Goal: Task Accomplishment & Management: Use online tool/utility

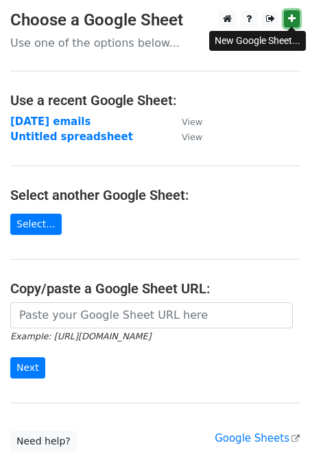
click at [293, 14] on icon at bounding box center [292, 19] width 8 height 10
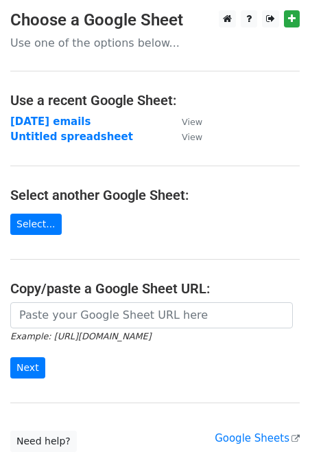
click at [283, 20] on div at bounding box center [257, 18] width 86 height 17
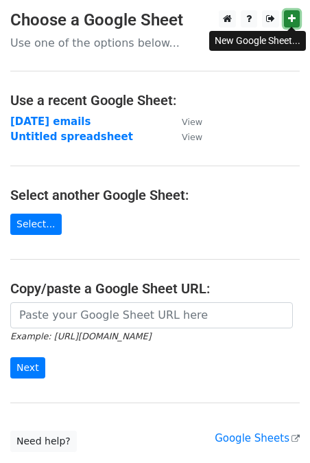
click at [291, 19] on icon at bounding box center [292, 19] width 8 height 10
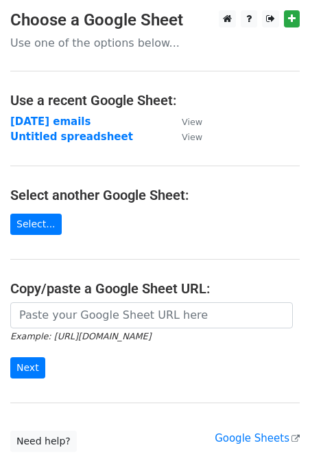
click at [286, 27] on div "New Google Sheet..." at bounding box center [257, 41] width 97 height 29
click at [25, 230] on link "Select..." at bounding box center [35, 223] width 51 height 21
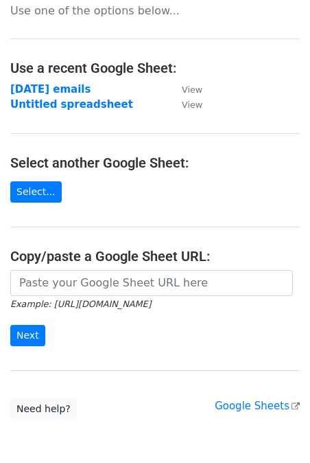
scroll to position [97, 0]
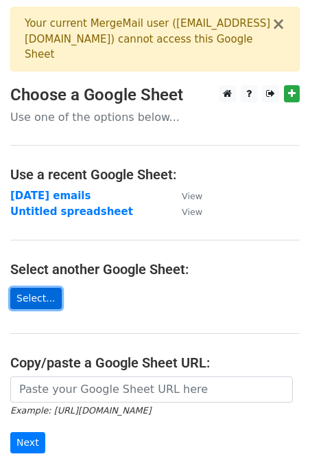
click at [37, 303] on link "Select..." at bounding box center [35, 298] width 51 height 21
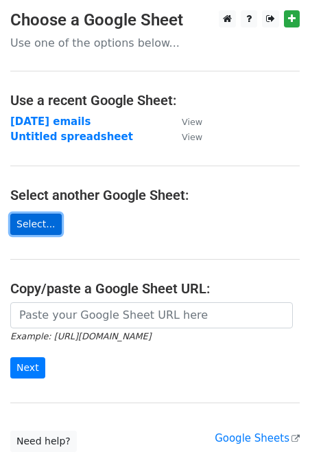
click at [43, 231] on link "Select..." at bounding box center [35, 223] width 51 height 21
click at [34, 226] on link "Select..." at bounding box center [35, 223] width 51 height 21
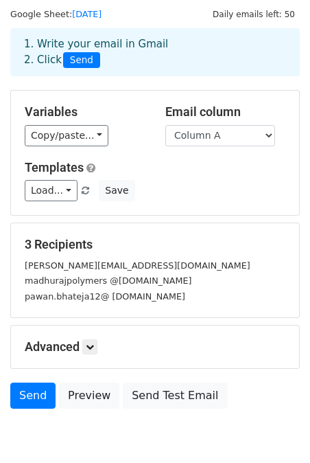
scroll to position [51, 0]
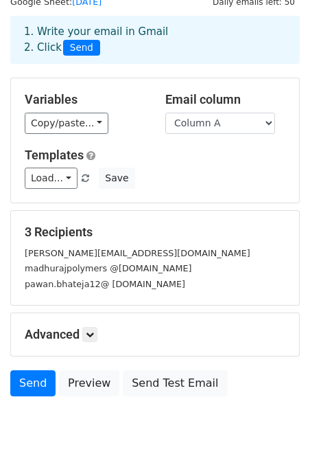
click at [45, 273] on div "madhurajpolymers @[DOMAIN_NAME]" at bounding box center [154, 268] width 281 height 16
click at [34, 249] on small "[PERSON_NAME][EMAIL_ADDRESS][DOMAIN_NAME]" at bounding box center [138, 253] width 226 height 10
click at [65, 270] on small "madhurajpolymers @[DOMAIN_NAME]" at bounding box center [108, 268] width 167 height 10
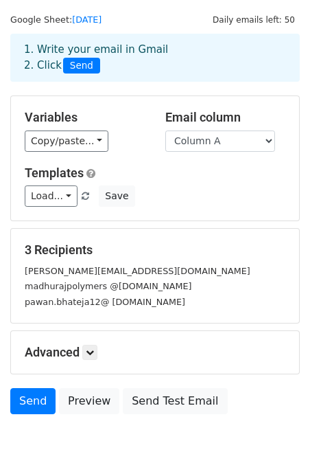
scroll to position [0, 0]
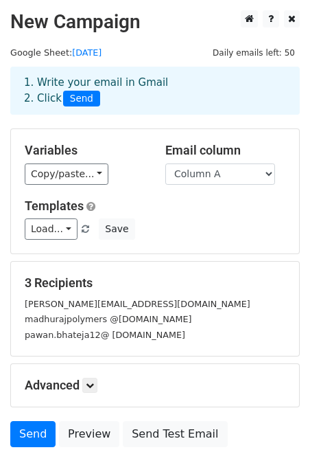
click at [56, 302] on small "[PERSON_NAME][EMAIL_ADDRESS][DOMAIN_NAME]" at bounding box center [138, 304] width 226 height 10
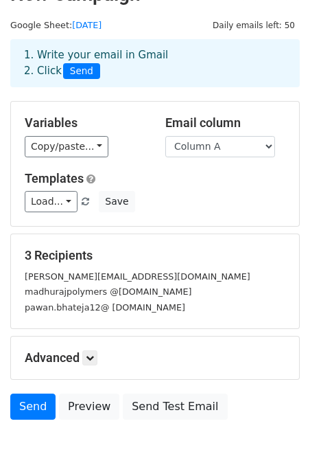
scroll to position [55, 0]
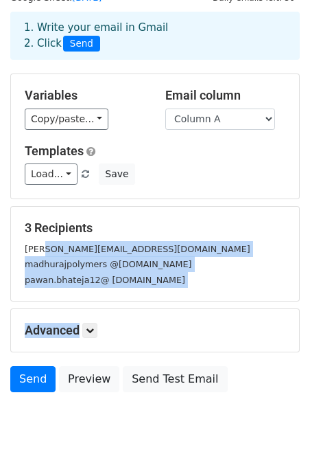
drag, startPoint x: 40, startPoint y: 242, endPoint x: 157, endPoint y: 308, distance: 134.0
click at [157, 308] on form "Variables Copy/paste... {{Column A}} Email column Column A Templates Load... No…" at bounding box center [155, 235] width 290 height 325
click at [141, 283] on small "pawan.bhateja12@ gmail.com" at bounding box center [105, 280] width 161 height 10
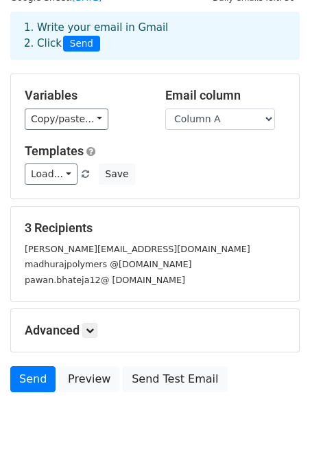
click at [141, 283] on small "pawan.bhateja12@ gmail.com" at bounding box center [105, 280] width 161 height 10
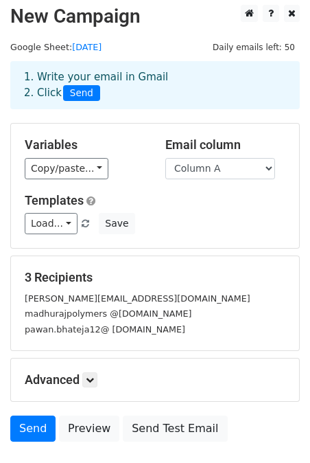
scroll to position [0, 0]
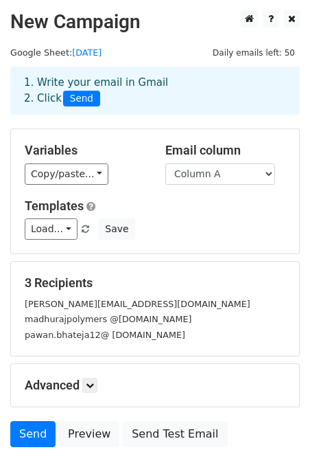
click at [227, 301] on div "raghav@ganeshaecosphere.com" at bounding box center [154, 304] width 281 height 16
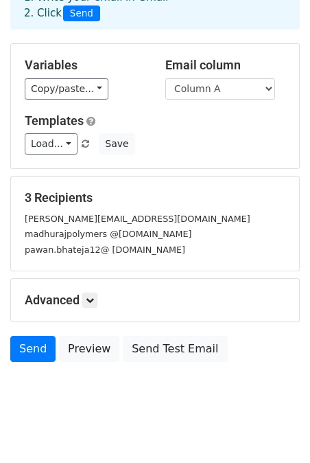
scroll to position [100, 0]
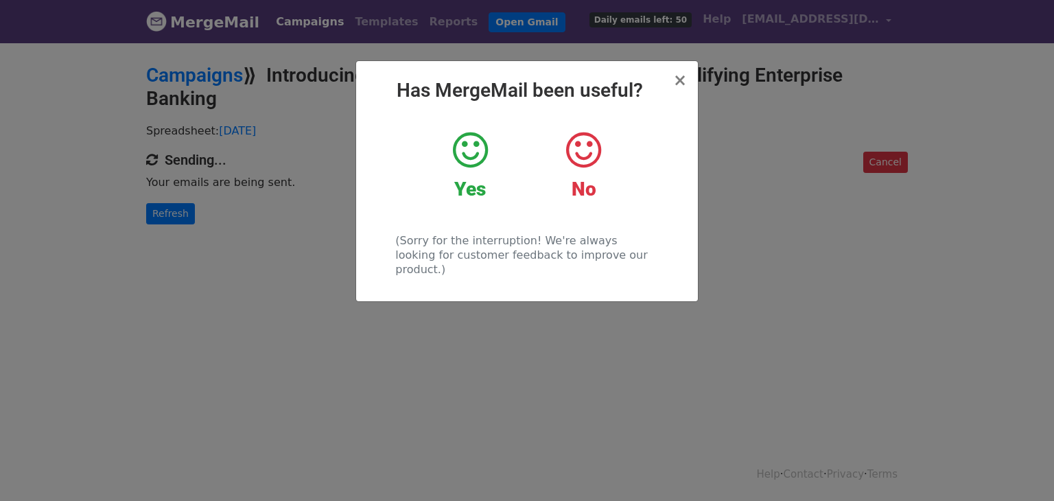
click at [687, 79] on div "× Has MergeMail been useful? Yes No (Sorry for the interruption! We're always l…" at bounding box center [527, 181] width 342 height 240
click at [680, 81] on span "×" at bounding box center [680, 80] width 14 height 19
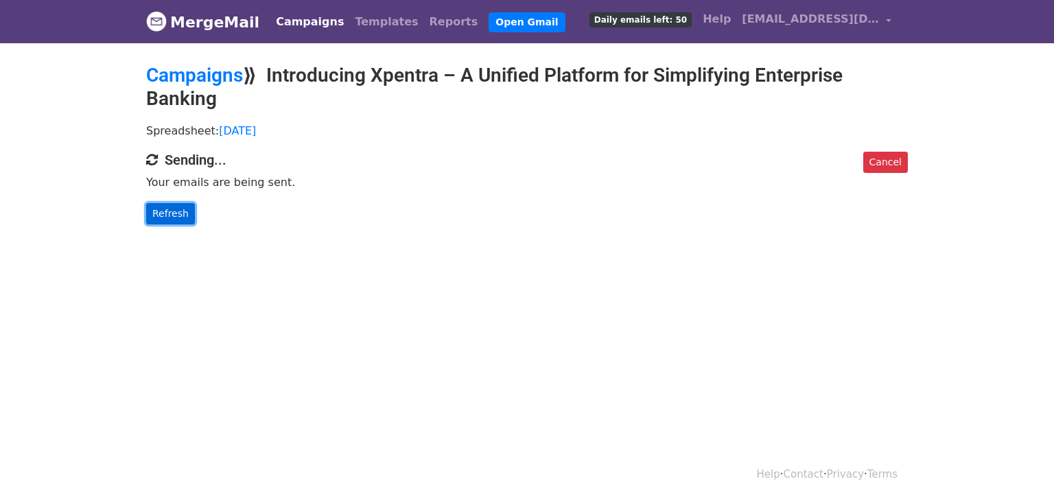
click at [183, 209] on link "Refresh" at bounding box center [170, 213] width 49 height 21
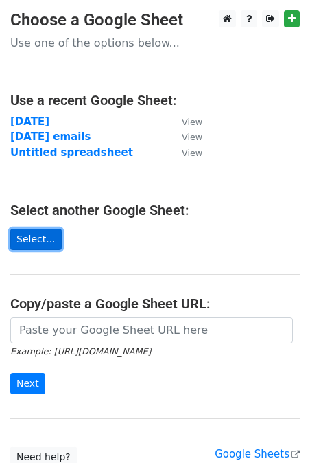
click at [38, 246] on link "Select..." at bounding box center [35, 239] width 51 height 21
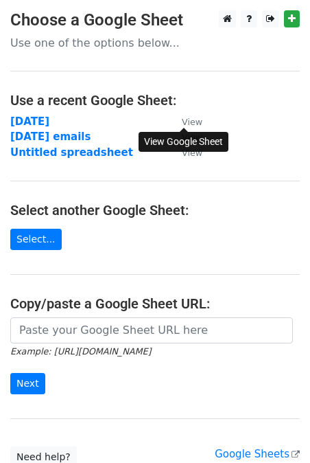
click at [190, 119] on small "View" at bounding box center [192, 122] width 21 height 10
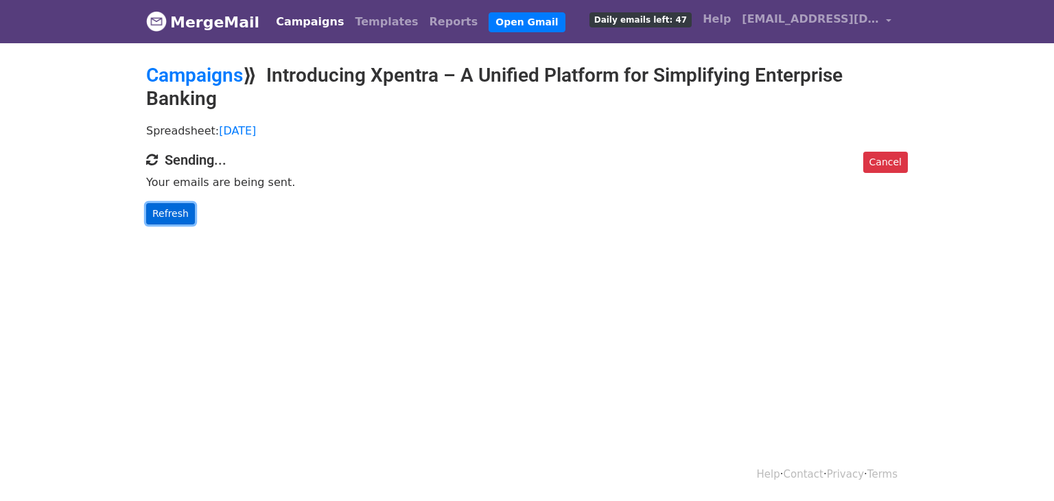
click at [168, 214] on link "Refresh" at bounding box center [170, 213] width 49 height 21
click at [167, 215] on link "Refresh" at bounding box center [170, 213] width 49 height 21
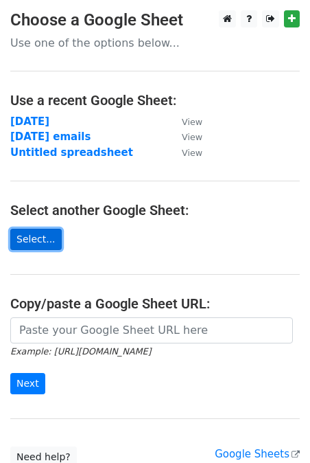
click at [38, 239] on link "Select..." at bounding box center [35, 239] width 51 height 21
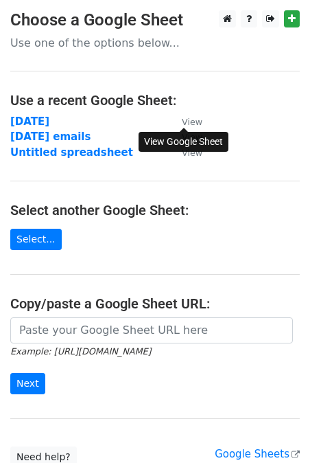
click at [185, 115] on link "View" at bounding box center [185, 121] width 34 height 12
click at [43, 240] on link "Select..." at bounding box center [35, 239] width 51 height 21
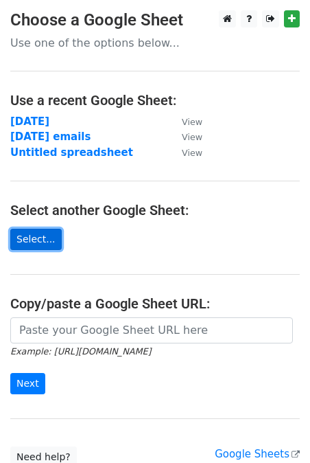
click at [26, 231] on link "Select..." at bounding box center [35, 239] width 51 height 21
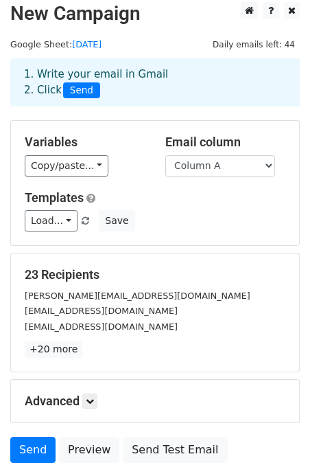
scroll to position [21, 0]
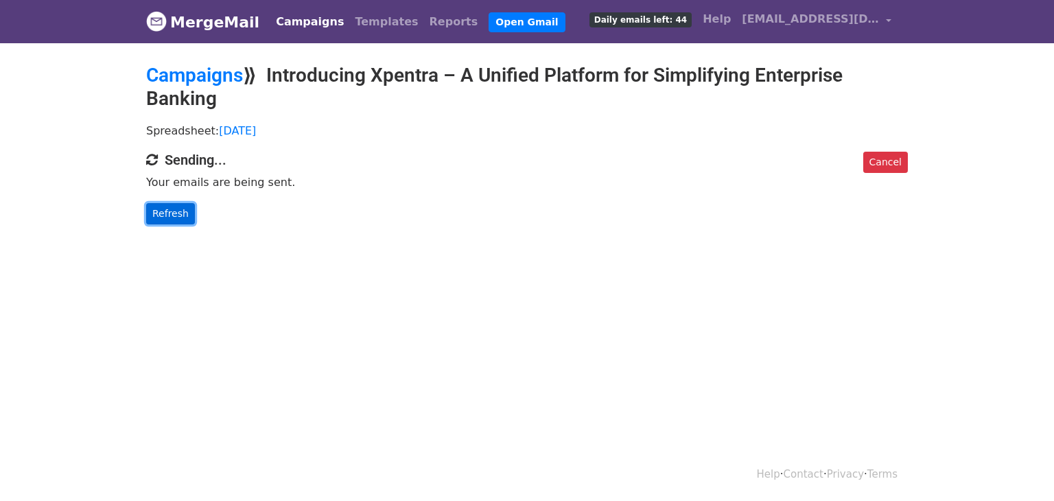
click at [162, 214] on link "Refresh" at bounding box center [170, 213] width 49 height 21
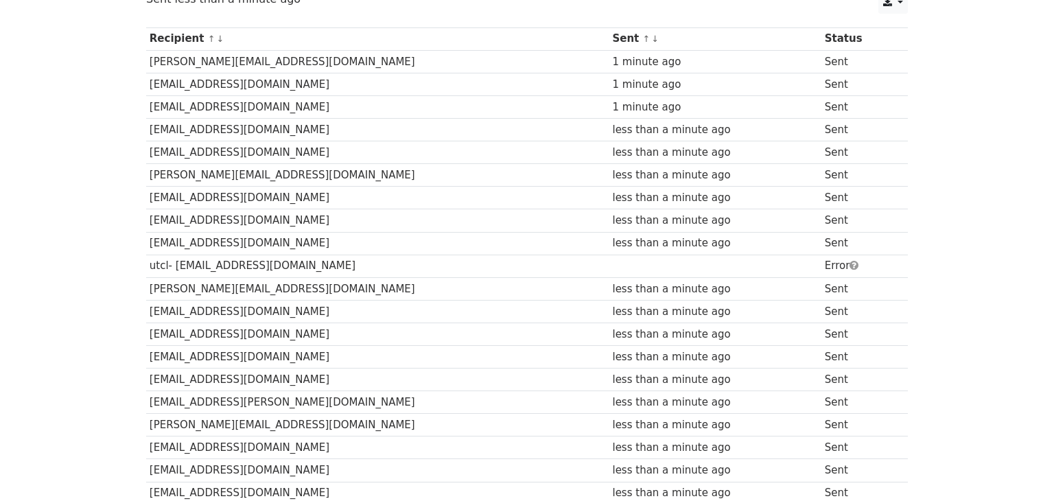
scroll to position [361, 0]
